Goal: Find specific page/section: Find specific page/section

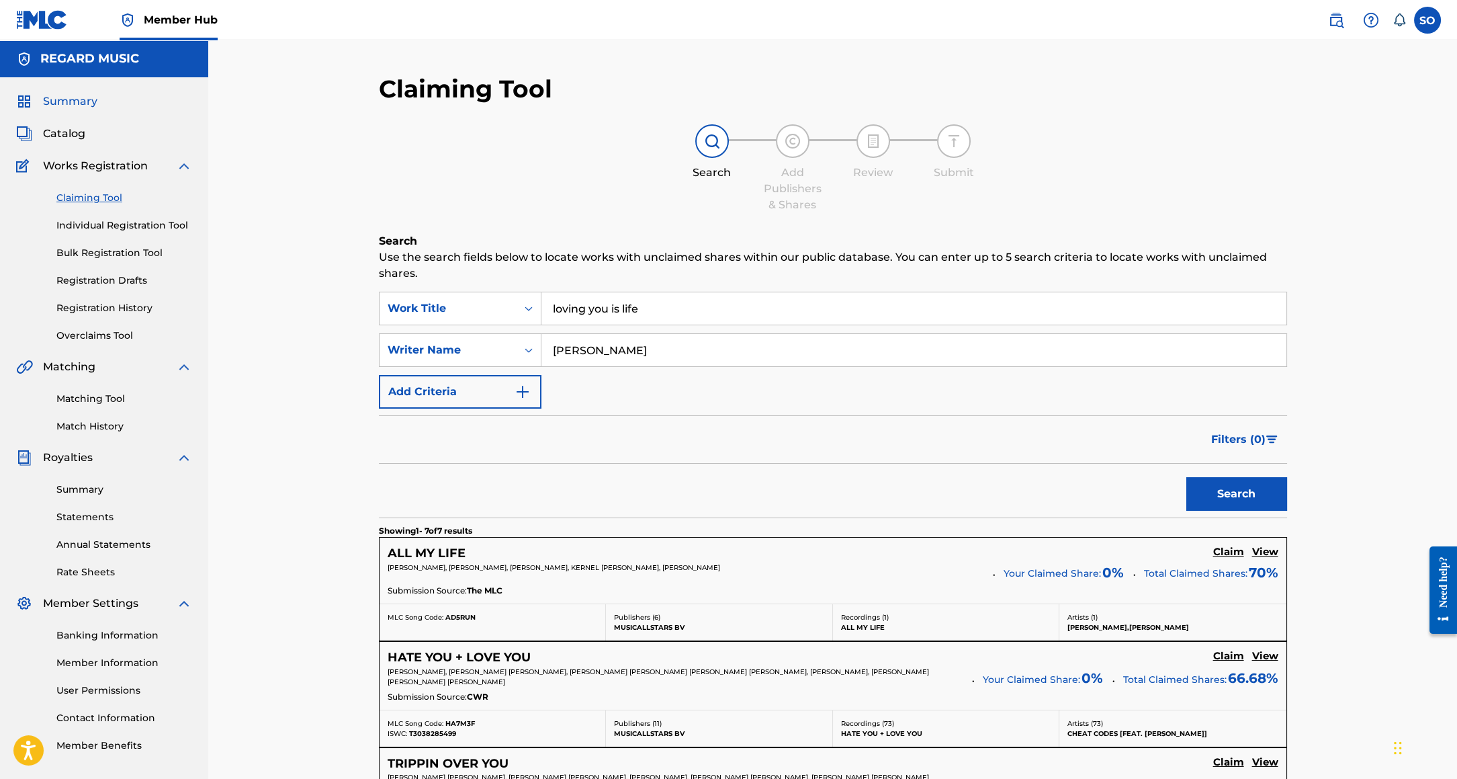
click at [68, 101] on span "Summary" at bounding box center [70, 101] width 54 height 16
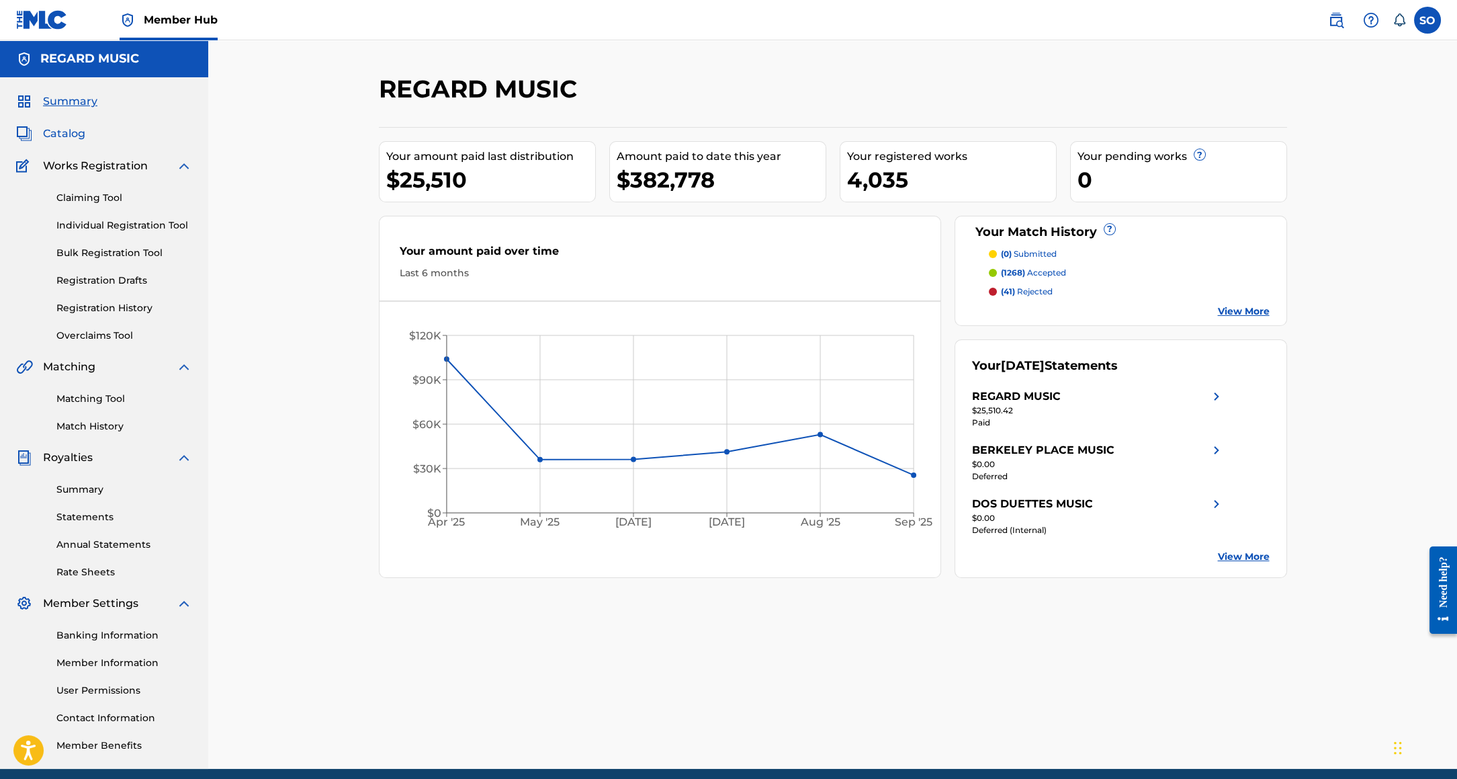
click at [61, 134] on span "Catalog" at bounding box center [64, 134] width 42 height 16
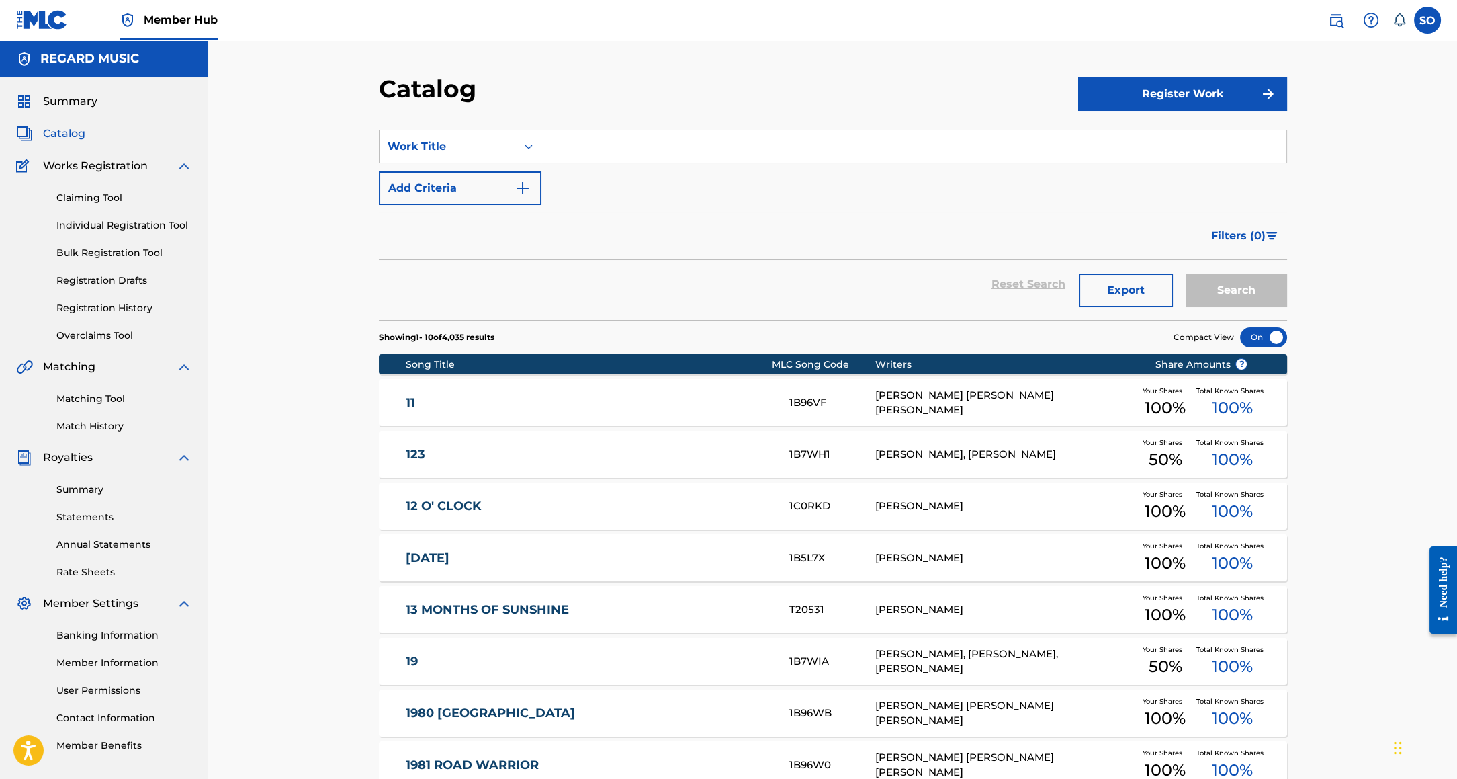
click at [662, 459] on link "123" at bounding box center [589, 454] width 366 height 15
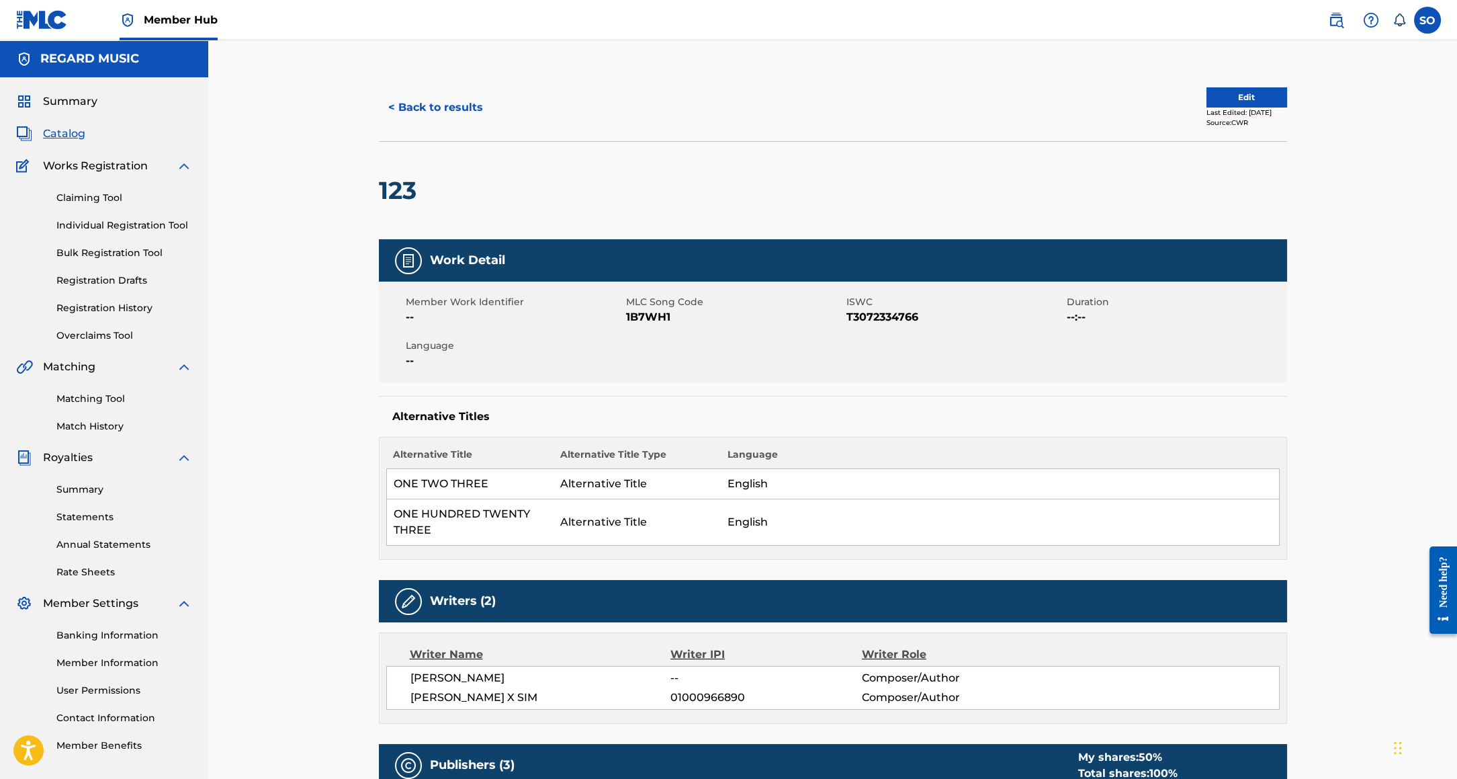
click at [40, 13] on img at bounding box center [42, 19] width 52 height 19
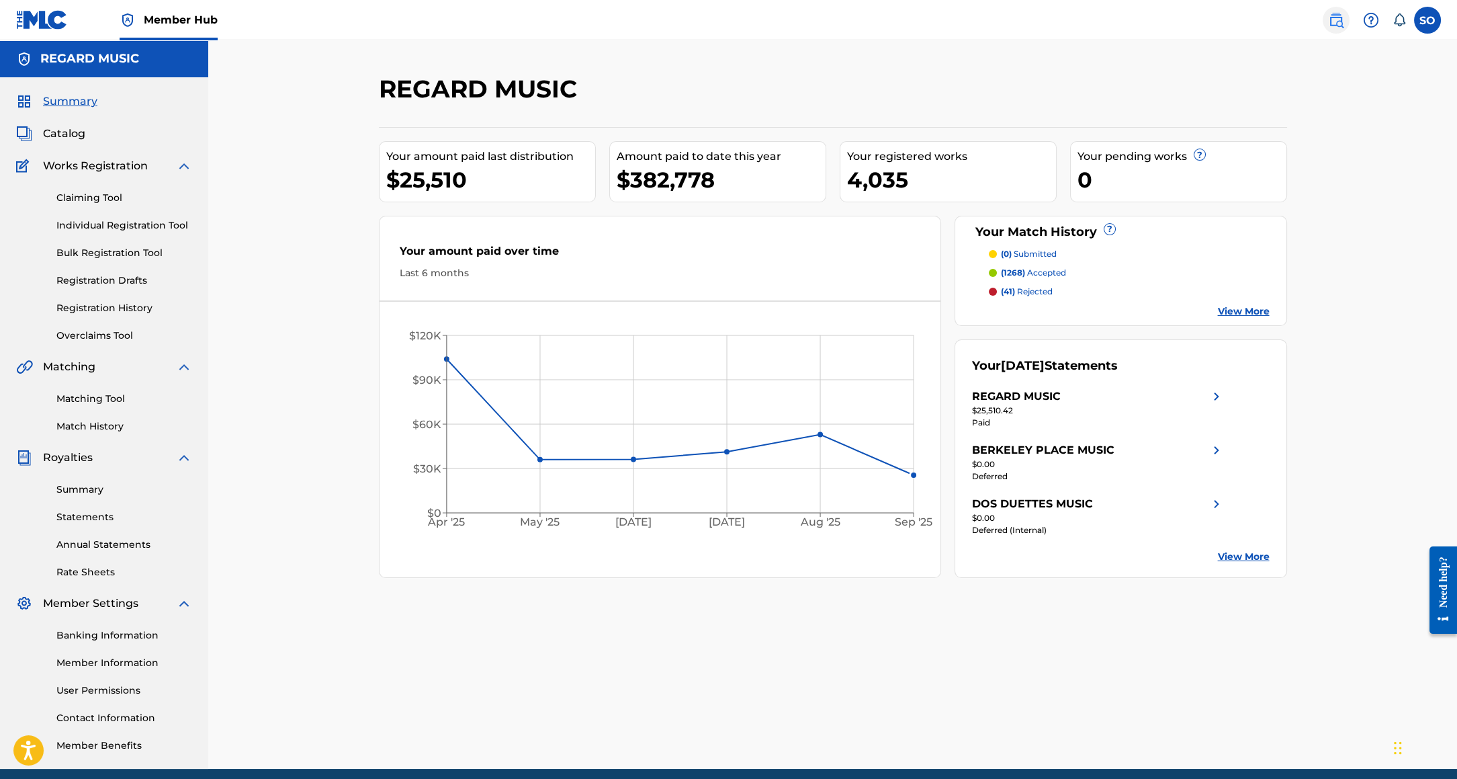
click at [1340, 24] on img at bounding box center [1336, 20] width 16 height 16
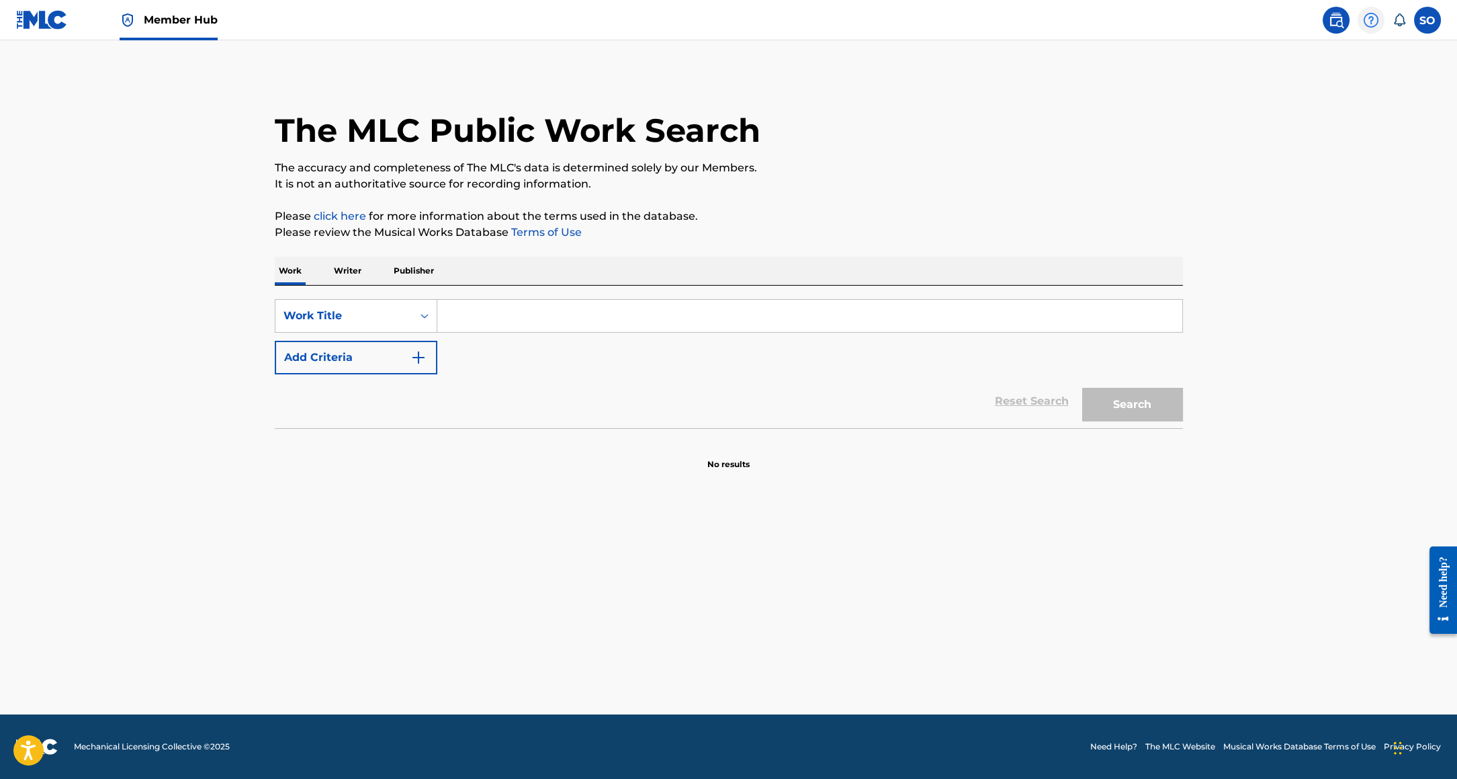
click at [1373, 19] on img at bounding box center [1371, 20] width 16 height 16
click at [1398, 22] on icon at bounding box center [1399, 19] width 13 height 13
click at [931, 53] on main "The MLC Public Work Search The accuracy and completeness of The MLC's data is d…" at bounding box center [728, 377] width 1457 height 674
